Goal: Check status: Check status

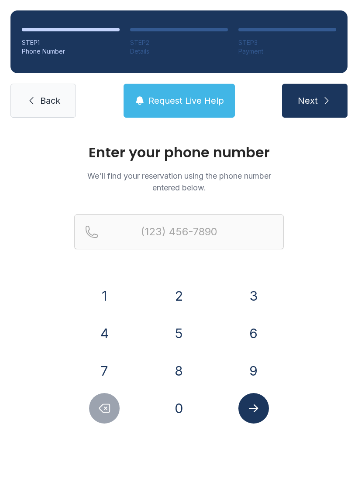
click at [249, 288] on button "3" at bounding box center [253, 296] width 31 height 31
click at [186, 408] on button "0" at bounding box center [179, 408] width 31 height 31
click at [251, 284] on button "3" at bounding box center [253, 296] width 31 height 31
click at [187, 328] on button "5" at bounding box center [179, 333] width 31 height 31
click at [262, 366] on button "9" at bounding box center [253, 371] width 31 height 31
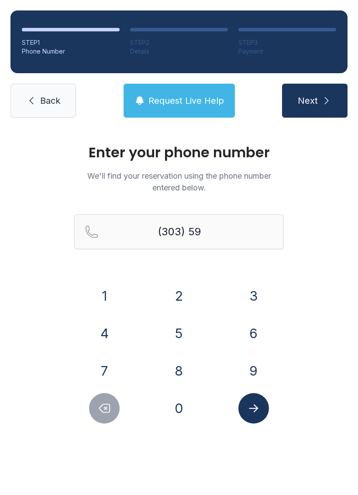
click at [259, 324] on button "6" at bounding box center [253, 333] width 31 height 31
click at [111, 285] on button "1" at bounding box center [104, 296] width 31 height 31
click at [189, 370] on button "8" at bounding box center [179, 371] width 31 height 31
click at [108, 285] on button "1" at bounding box center [104, 296] width 31 height 31
click at [166, 297] on button "2" at bounding box center [179, 296] width 31 height 31
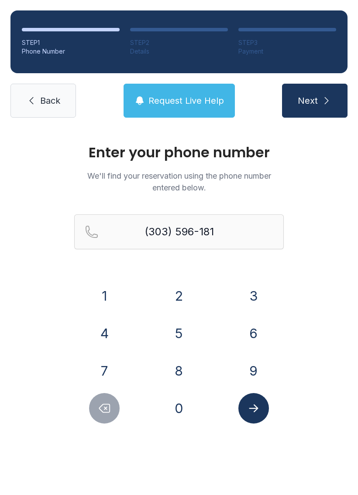
type input "[PHONE_NUMBER]"
click at [259, 405] on icon "Submit lookup form" at bounding box center [253, 408] width 13 height 13
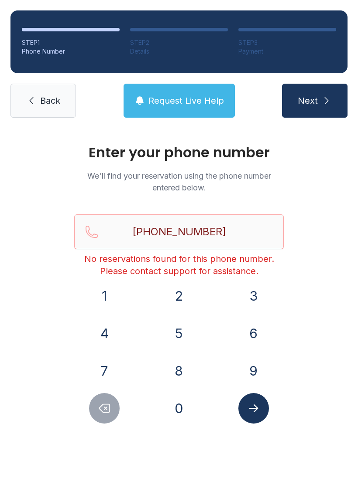
click at [47, 96] on span "Back" at bounding box center [50, 101] width 20 height 12
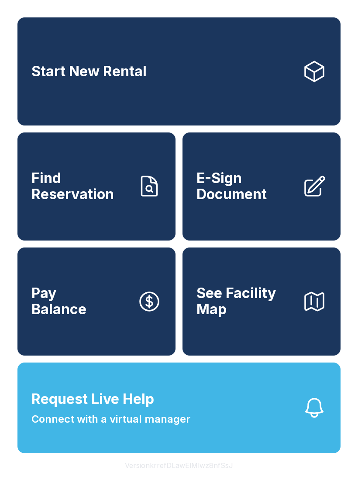
click at [132, 208] on link "Find Reservation" at bounding box center [96, 187] width 158 height 108
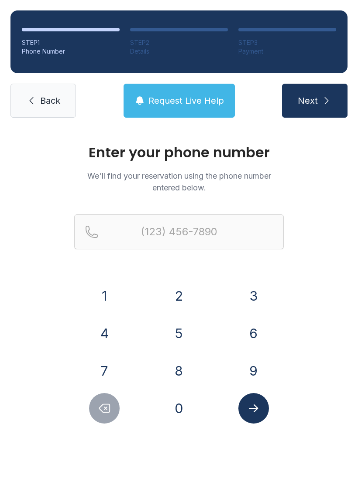
click at [187, 97] on span "Request Live Help" at bounding box center [185, 101] width 75 height 12
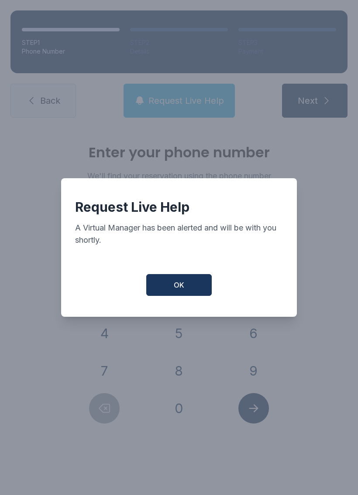
click at [195, 288] on button "OK" at bounding box center [178, 285] width 65 height 22
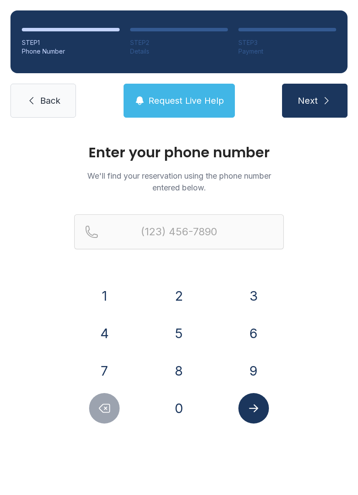
click at [167, 97] on span "Request Live Help" at bounding box center [185, 101] width 75 height 12
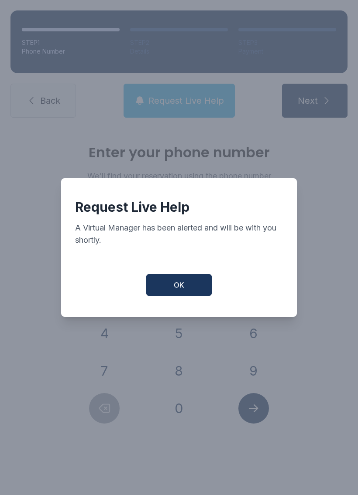
click at [190, 296] on button "OK" at bounding box center [178, 285] width 65 height 22
